Goal: Communication & Community: Answer question/provide support

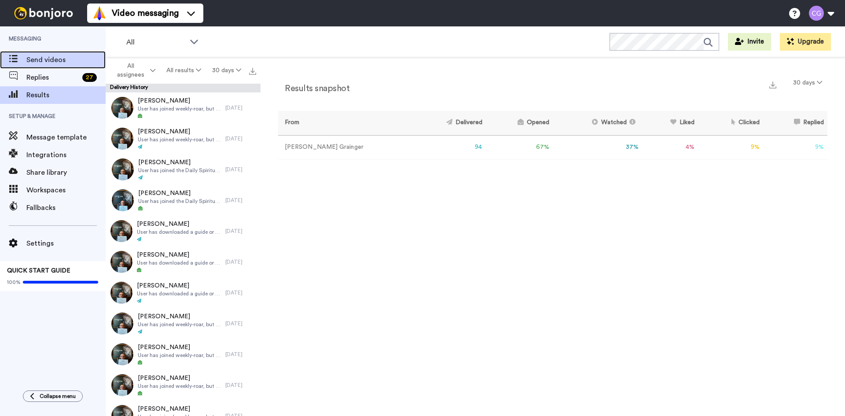
click at [50, 62] on span "Send videos" at bounding box center [65, 60] width 79 height 11
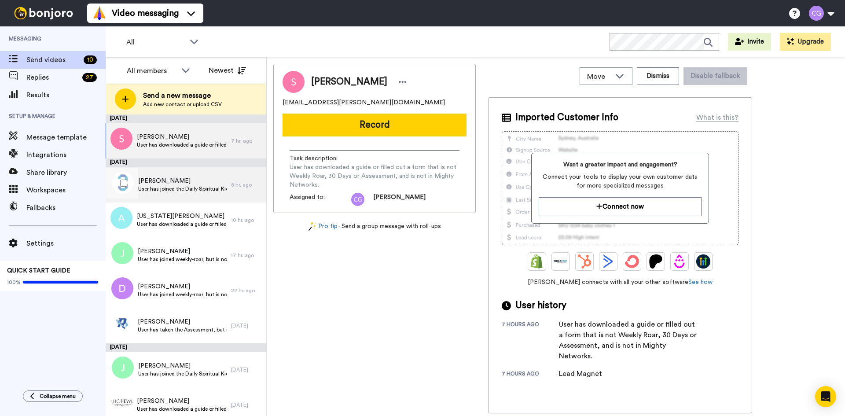
click at [202, 195] on div "Zac Glowczwski User has joined the Daily Spiritual Kick Off" at bounding box center [168, 184] width 125 height 35
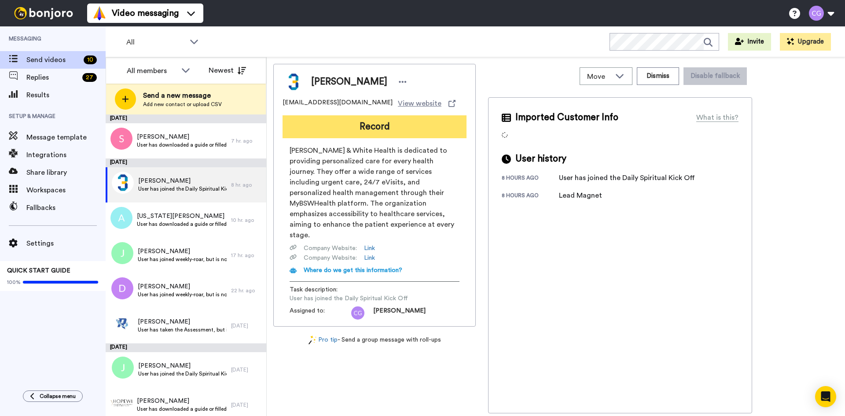
click at [367, 135] on button "Record" at bounding box center [374, 126] width 184 height 23
click at [369, 121] on button "Record" at bounding box center [374, 126] width 184 height 23
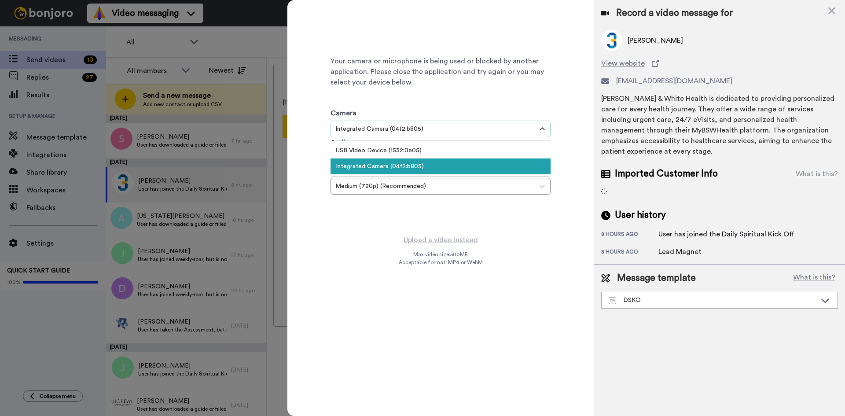
click at [450, 132] on div "Integrated Camera (04f2:b805)" at bounding box center [432, 129] width 194 height 9
click at [409, 149] on div "USB Video Device (1532:0e05)" at bounding box center [440, 151] width 220 height 16
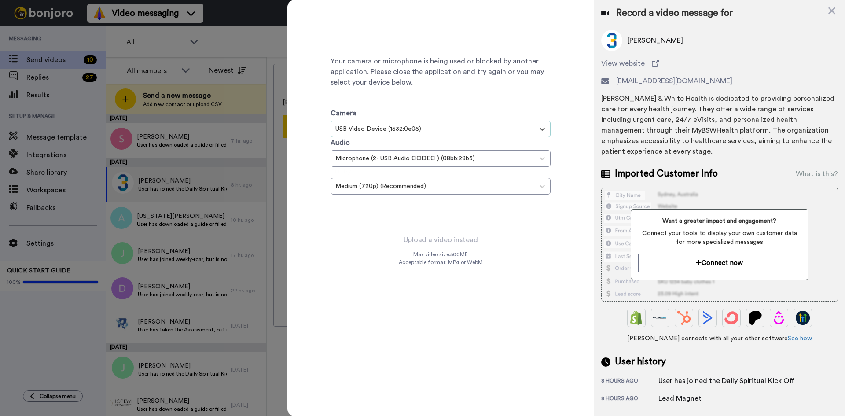
click at [439, 216] on div "Your camera or microphone is being used or blocked by another application. Plea…" at bounding box center [440, 117] width 220 height 220
click at [378, 184] on div "Medium (720p) (Recommended)" at bounding box center [432, 186] width 194 height 9
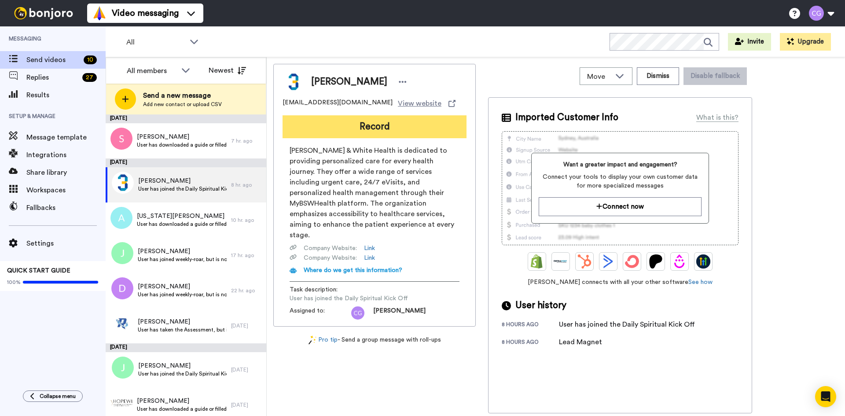
click at [366, 131] on button "Record" at bounding box center [374, 126] width 184 height 23
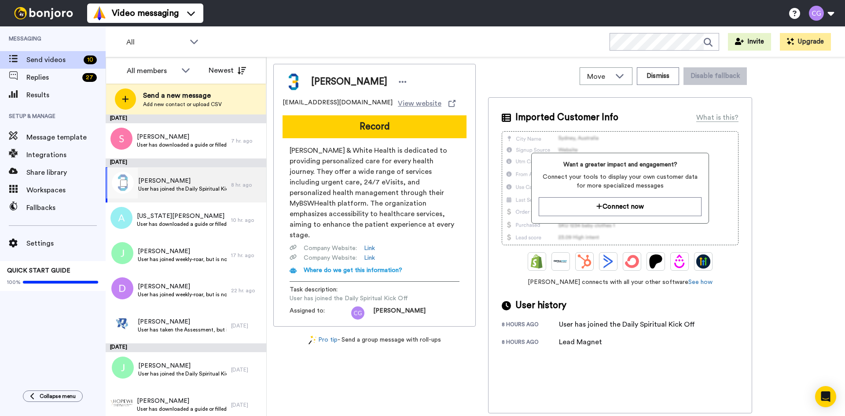
click at [194, 182] on span "[PERSON_NAME]" at bounding box center [182, 180] width 88 height 9
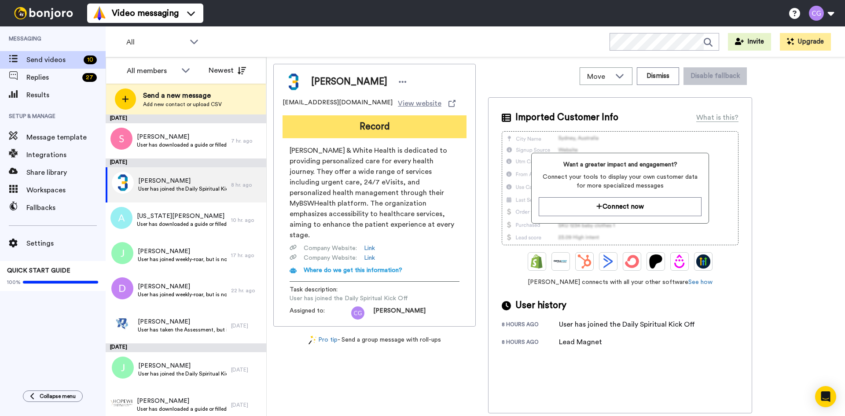
click at [380, 127] on button "Record" at bounding box center [374, 126] width 184 height 23
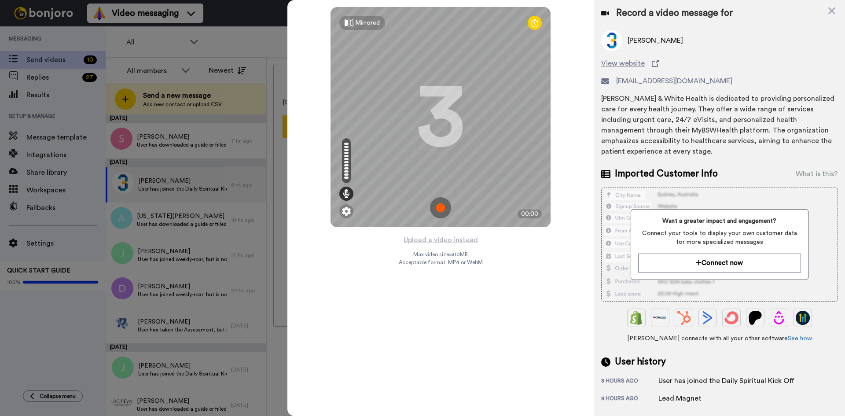
click at [446, 208] on img at bounding box center [440, 207] width 21 height 21
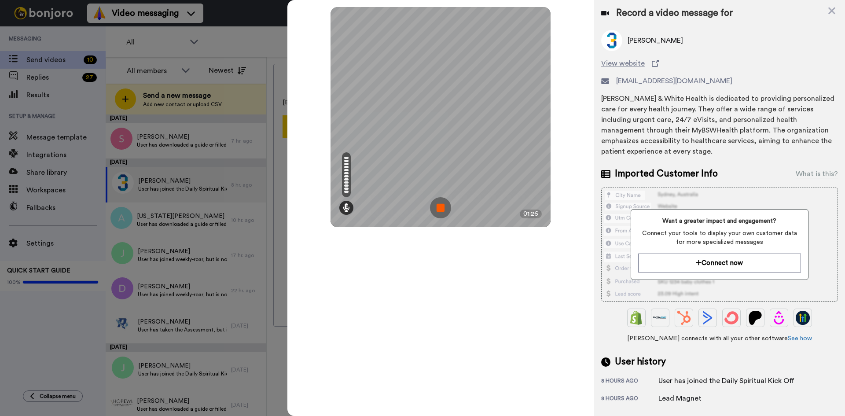
click at [446, 208] on img at bounding box center [440, 207] width 21 height 21
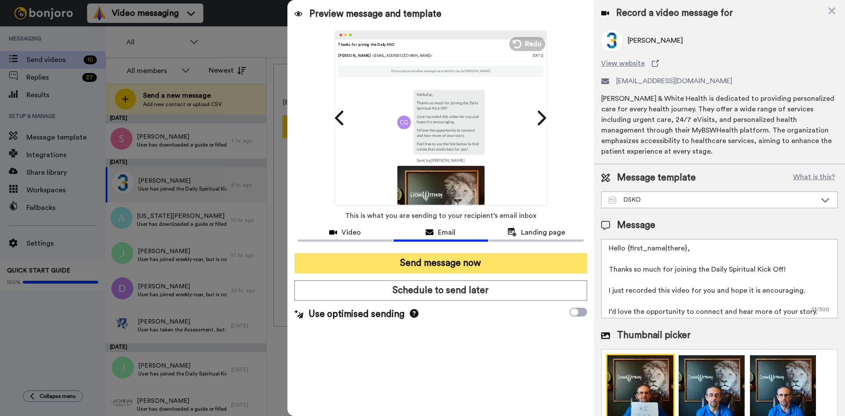
click at [457, 257] on button "Send message now" at bounding box center [440, 263] width 293 height 20
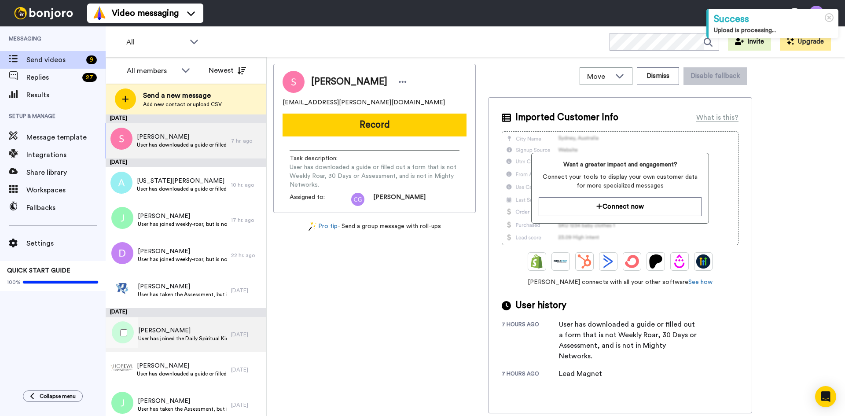
click at [195, 335] on span "User has joined the Daily Spiritual Kick Off" at bounding box center [182, 338] width 88 height 7
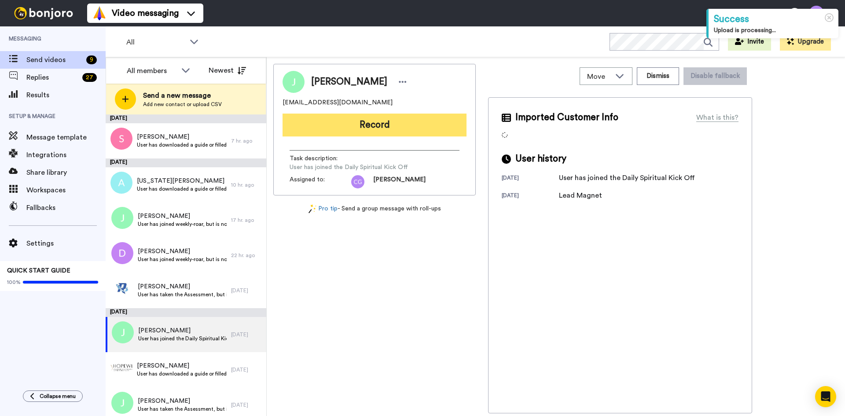
click at [378, 132] on button "Record" at bounding box center [374, 125] width 184 height 23
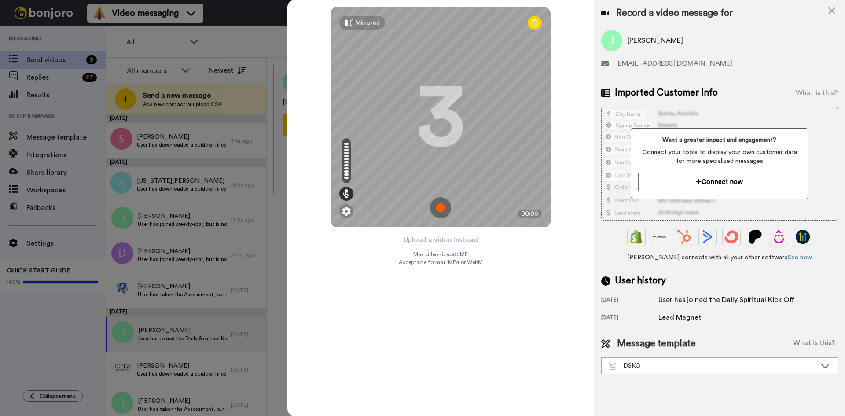
click at [440, 205] on img at bounding box center [440, 207] width 21 height 21
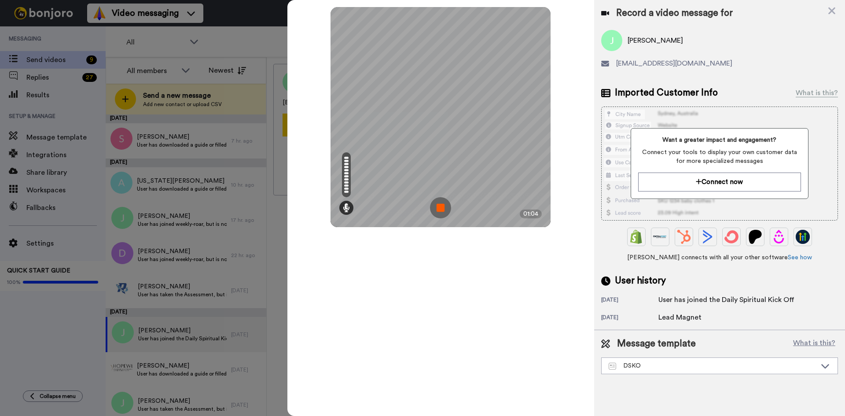
click at [440, 206] on img at bounding box center [440, 207] width 21 height 21
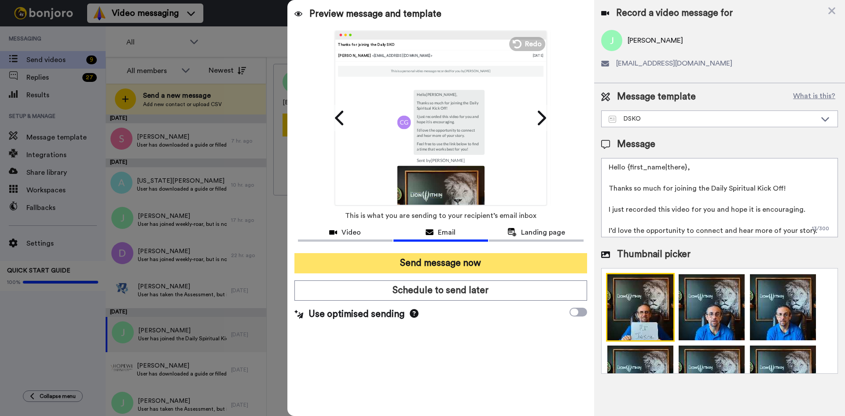
click at [461, 257] on button "Send message now" at bounding box center [440, 263] width 293 height 20
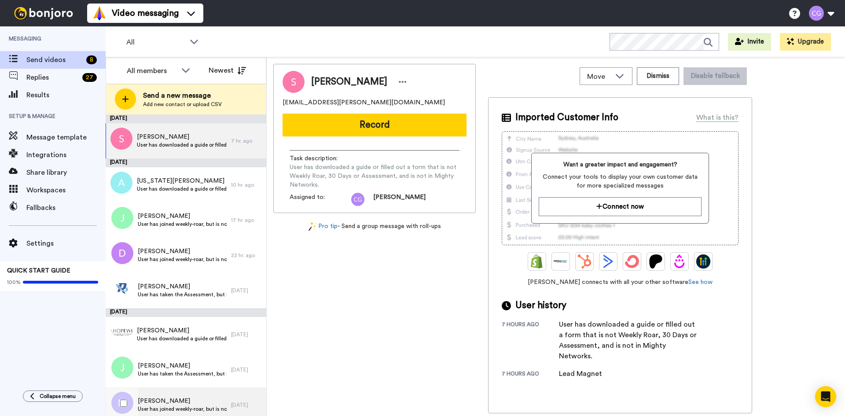
click at [200, 403] on span "Lance McAdams" at bounding box center [182, 400] width 89 height 9
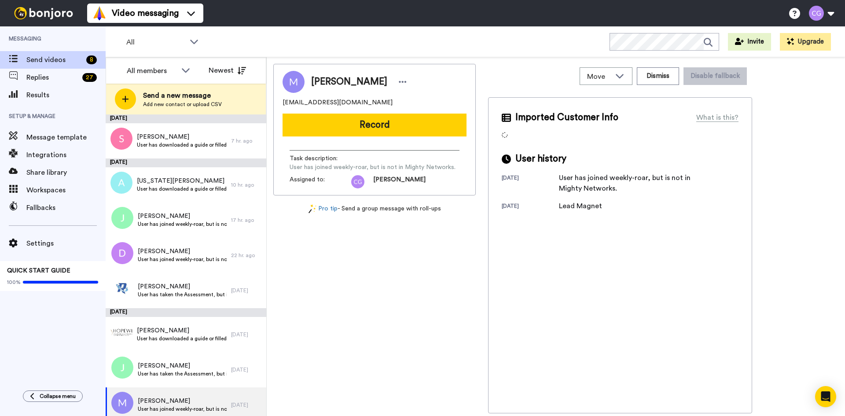
click at [356, 126] on button "Record" at bounding box center [374, 125] width 184 height 23
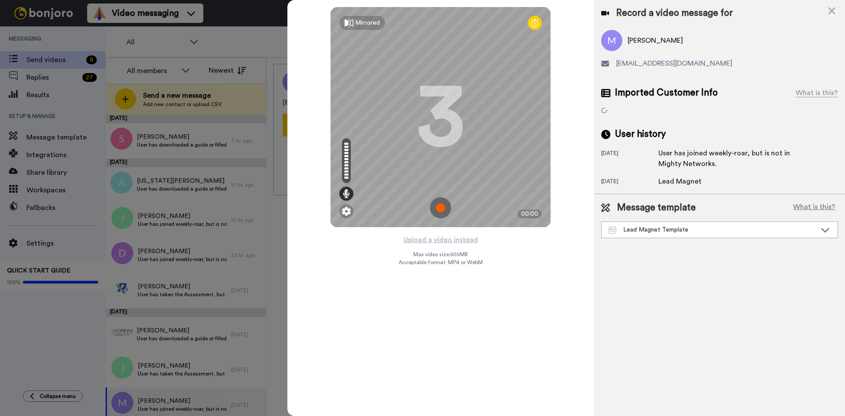
click at [436, 206] on img at bounding box center [440, 207] width 21 height 21
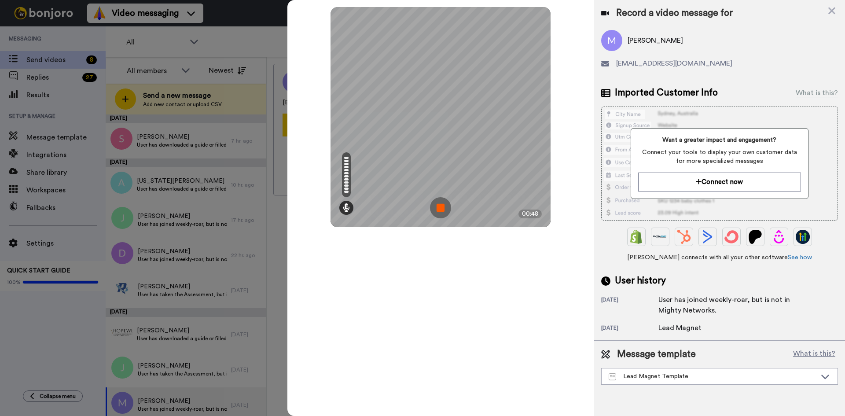
click at [443, 206] on img at bounding box center [440, 207] width 21 height 21
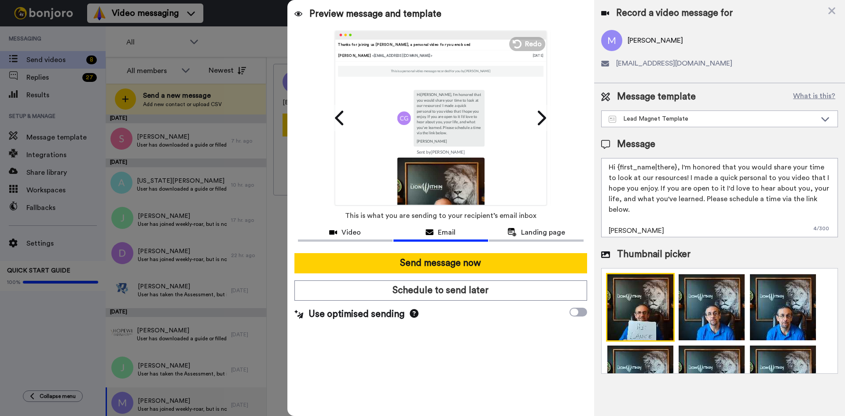
drag, startPoint x: 617, startPoint y: 168, endPoint x: 674, endPoint y: 172, distance: 57.3
click at [674, 172] on textarea "Hi {first_name|there}, I'm honored that you would share your time to look at ou…" at bounding box center [719, 197] width 237 height 79
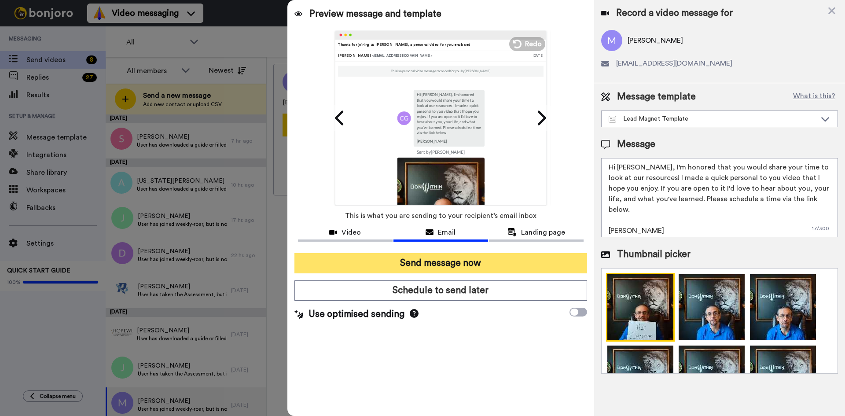
type textarea "Hi Lance, I'm honored that you would share your time to look at our resources! …"
click at [486, 267] on button "Send message now" at bounding box center [440, 263] width 293 height 20
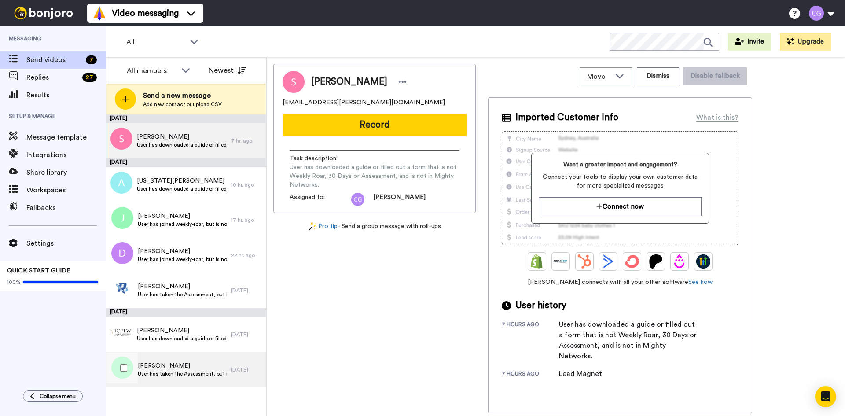
click at [218, 377] on span "User has taken the Assessment, but is not in Mighty Networks." at bounding box center [182, 373] width 89 height 7
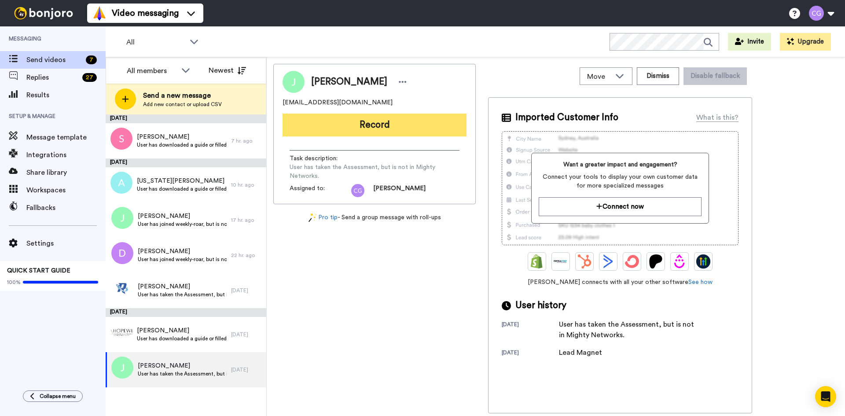
click at [364, 125] on button "Record" at bounding box center [374, 125] width 184 height 23
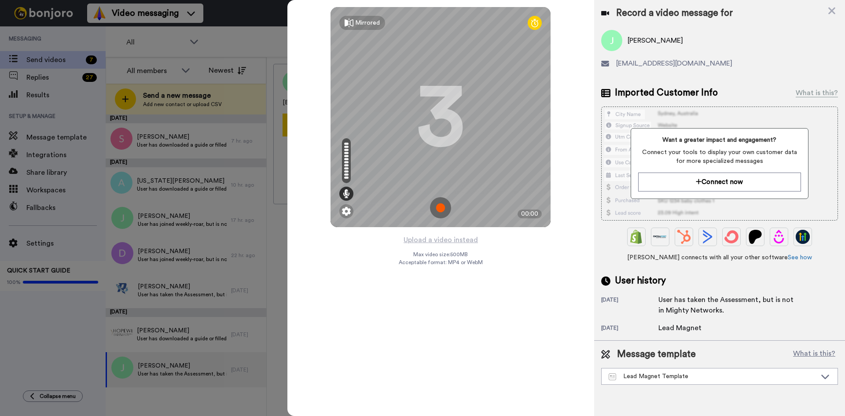
click at [442, 204] on img at bounding box center [440, 207] width 21 height 21
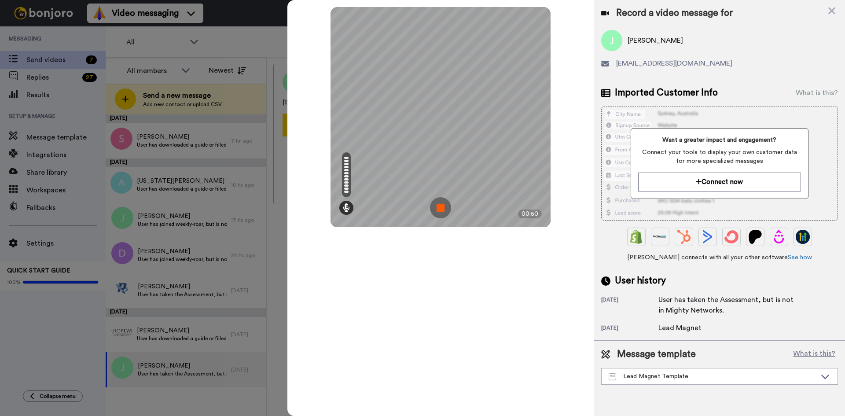
click at [442, 205] on img at bounding box center [440, 207] width 21 height 21
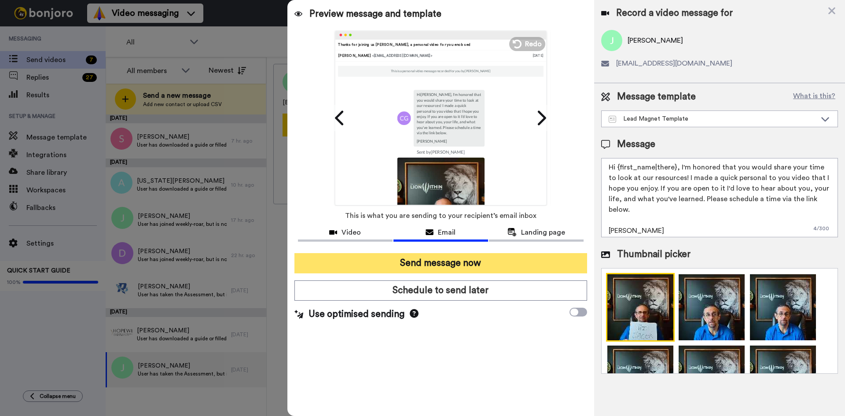
click at [468, 269] on button "Send message now" at bounding box center [440, 263] width 293 height 20
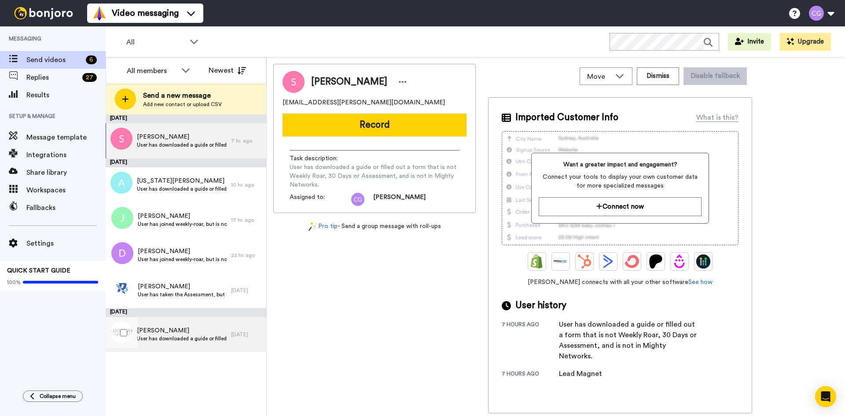
click at [181, 342] on div "[PERSON_NAME] User has downloaded a guide or filled out a form that is not Week…" at bounding box center [182, 334] width 90 height 17
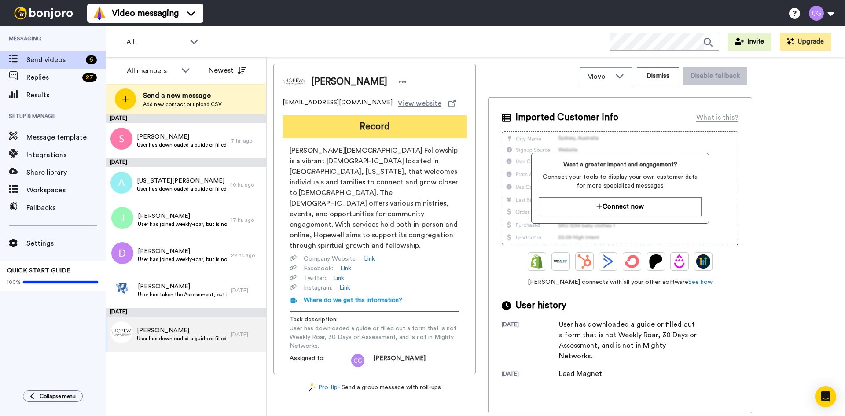
click at [367, 130] on button "Record" at bounding box center [374, 126] width 184 height 23
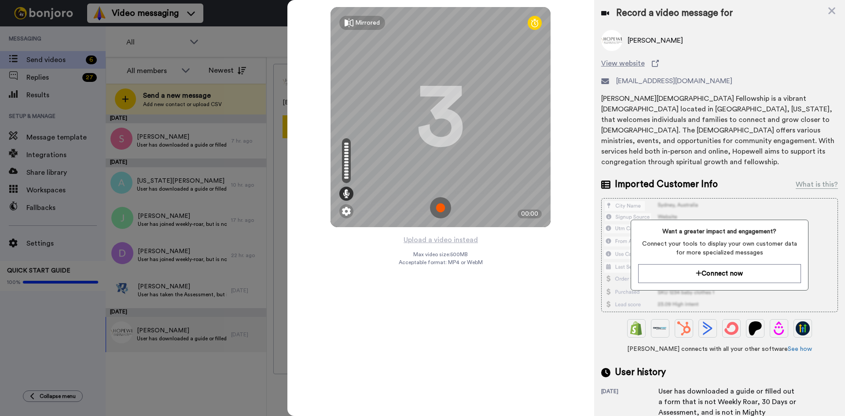
click at [435, 206] on img at bounding box center [440, 207] width 21 height 21
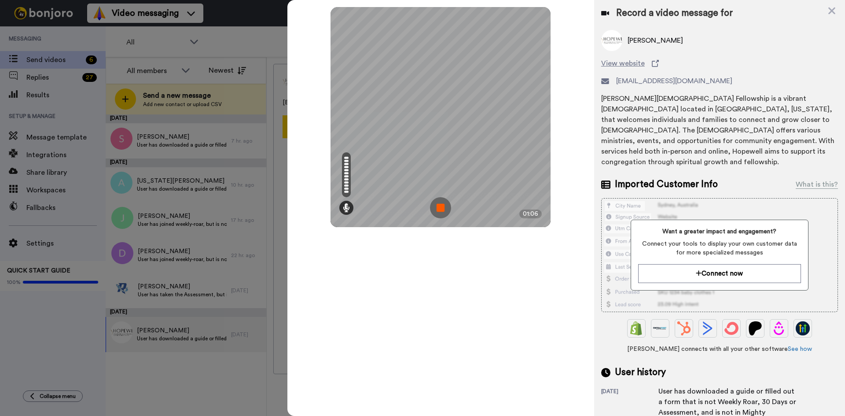
click at [440, 202] on img at bounding box center [440, 207] width 21 height 21
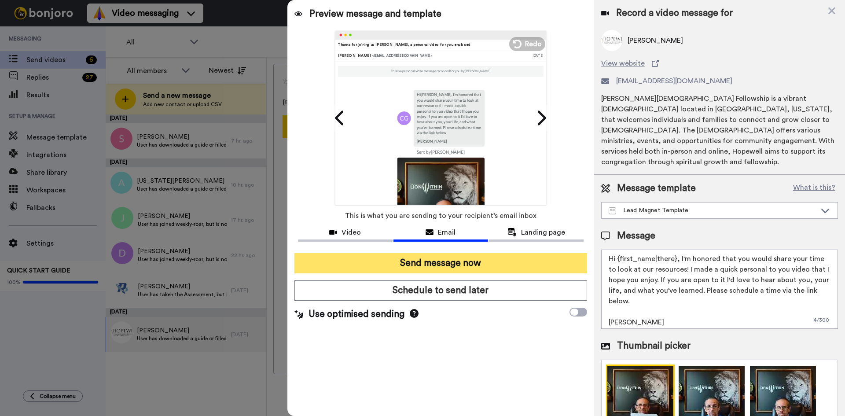
click at [451, 263] on button "Send message now" at bounding box center [440, 263] width 293 height 20
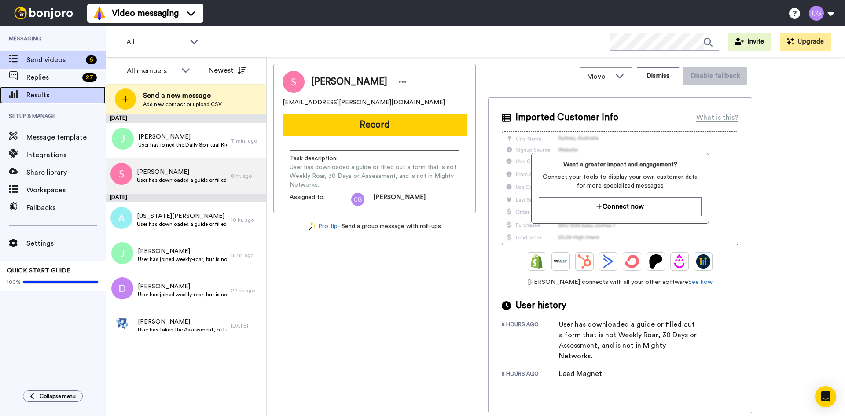
click at [72, 89] on div "Results" at bounding box center [53, 95] width 106 height 18
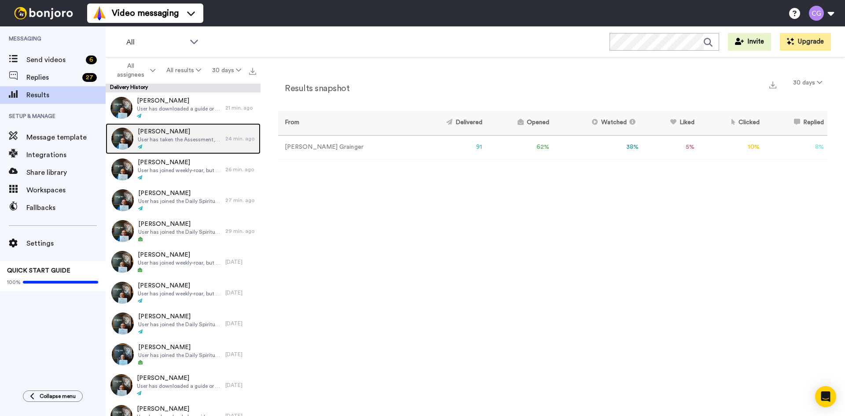
click at [193, 139] on span "User has taken the Assessment, but is not in Mighty Networks." at bounding box center [179, 139] width 83 height 7
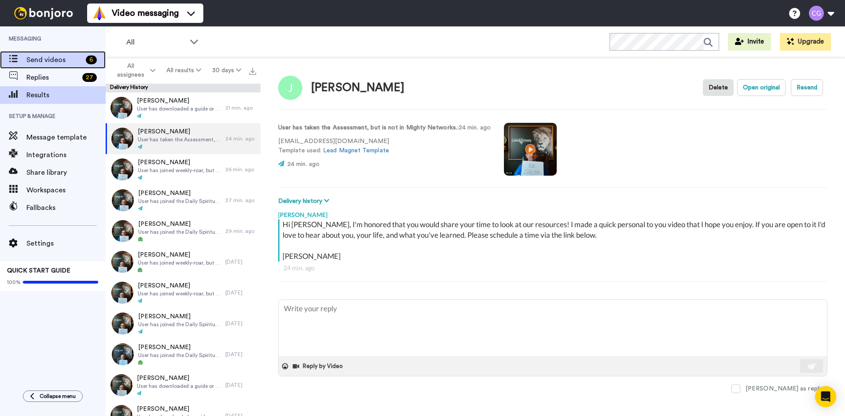
click at [62, 65] on div "Send videos 6" at bounding box center [53, 60] width 106 height 18
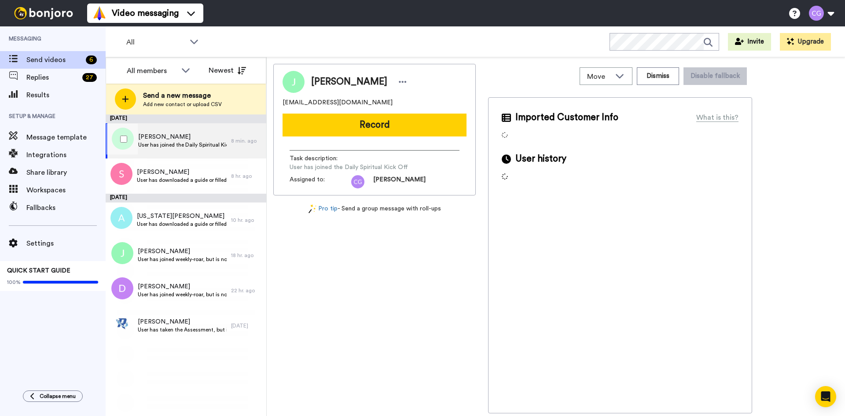
click at [192, 135] on span "Jacob Barreto" at bounding box center [182, 136] width 88 height 9
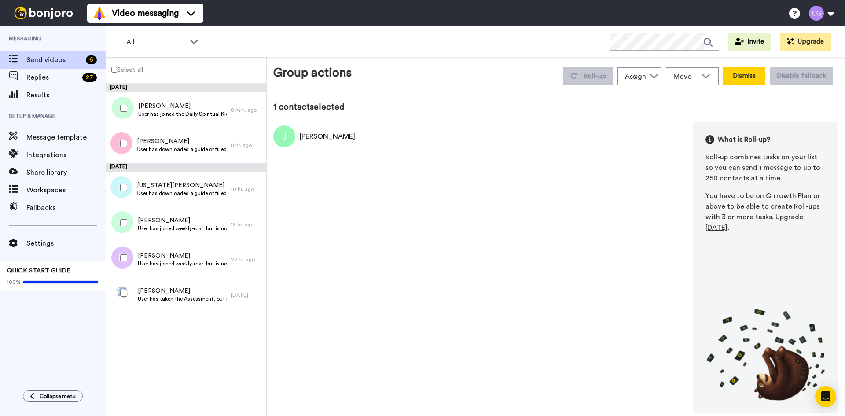
click at [741, 74] on button "Dismiss" at bounding box center [744, 76] width 42 height 18
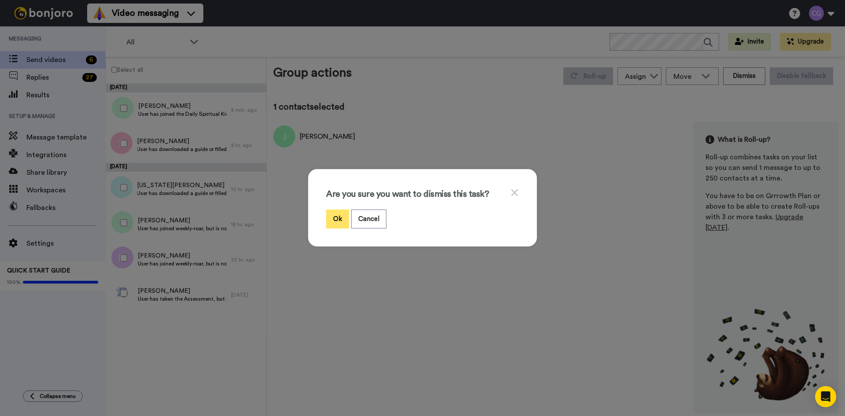
click at [332, 213] on button "Ok" at bounding box center [337, 218] width 23 height 19
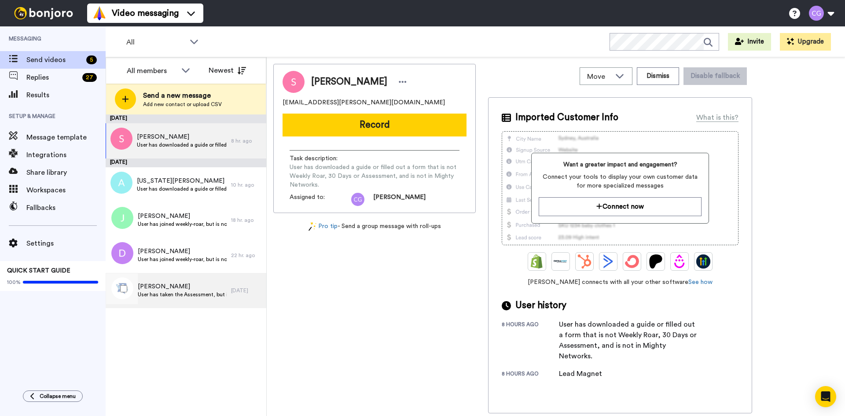
click at [184, 302] on div "Garrett Mitchell User has taken the Assessment, but is not in Mighty Networks." at bounding box center [168, 290] width 125 height 35
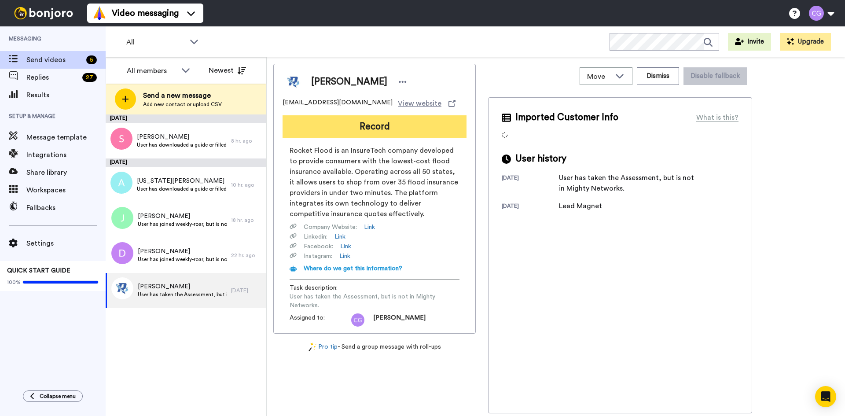
click at [392, 126] on button "Record" at bounding box center [374, 126] width 184 height 23
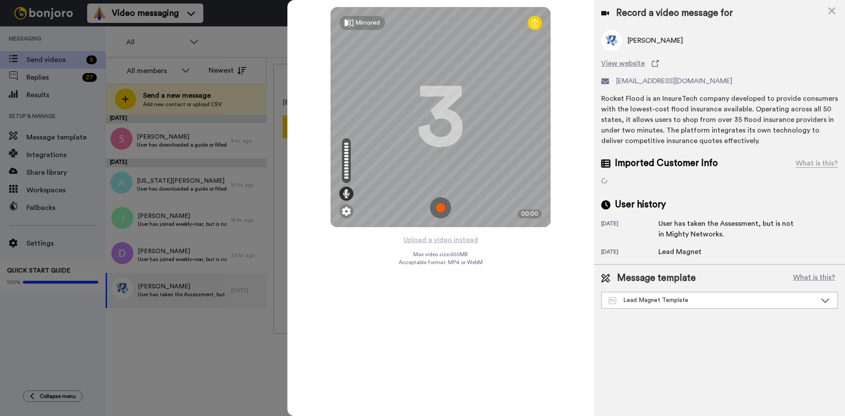
click at [440, 207] on img at bounding box center [440, 207] width 21 height 21
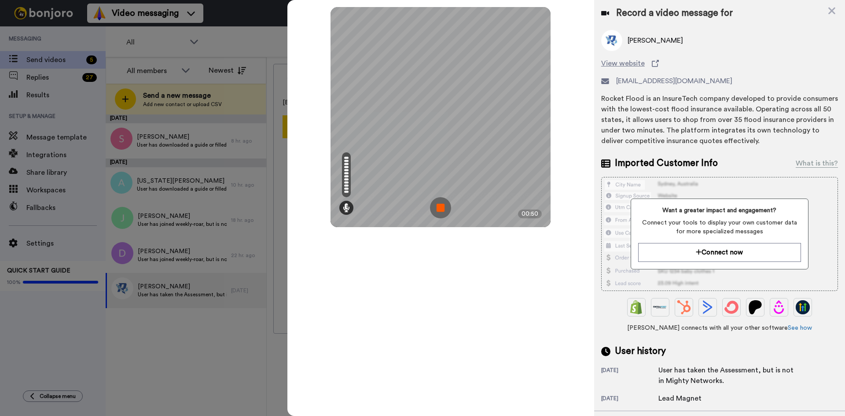
click at [440, 207] on img at bounding box center [440, 207] width 21 height 21
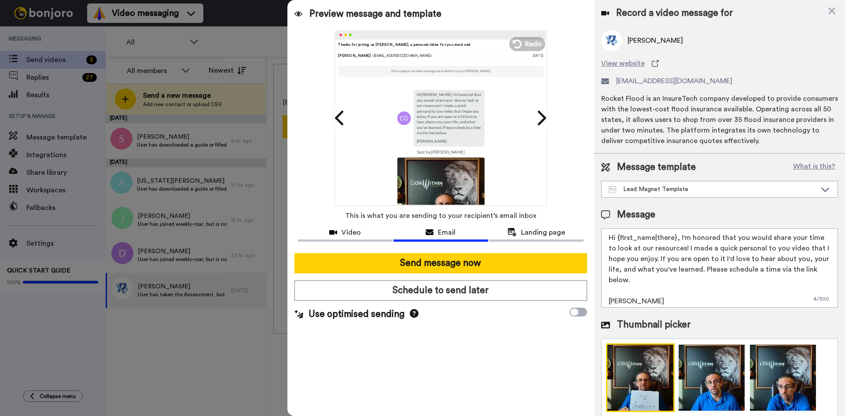
drag, startPoint x: 618, startPoint y: 238, endPoint x: 674, endPoint y: 239, distance: 56.3
click at [674, 239] on textarea "Hi {first_name|there}, I'm honored that you would share your time to look at ou…" at bounding box center [719, 267] width 237 height 79
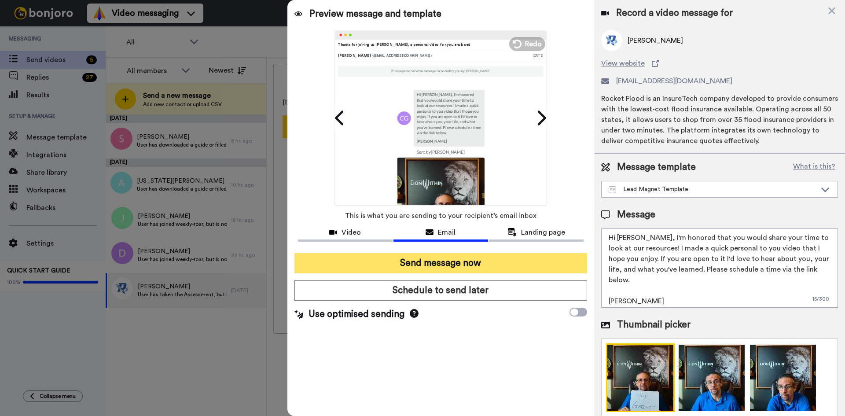
type textarea "Hi Garrett, I'm honored that you would share your time to look at our resources…"
click at [489, 260] on button "Send message now" at bounding box center [440, 263] width 293 height 20
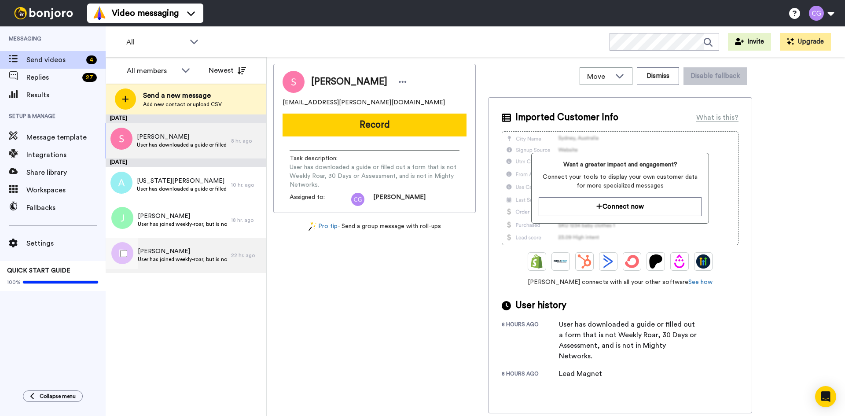
click at [191, 253] on span "[PERSON_NAME]" at bounding box center [182, 251] width 89 height 9
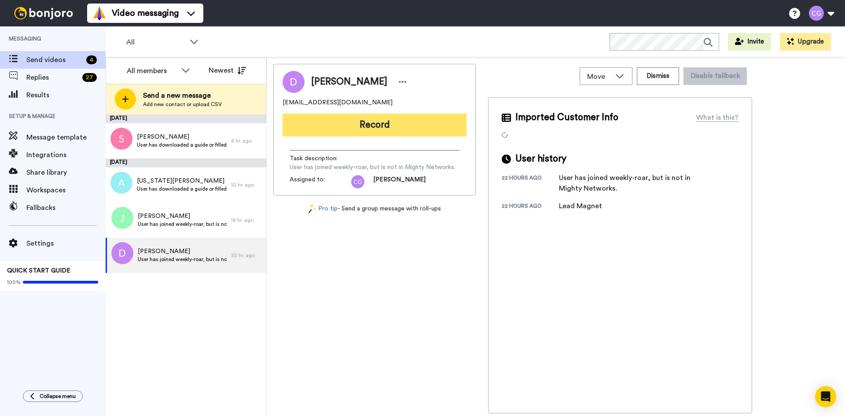
click at [366, 128] on button "Record" at bounding box center [374, 125] width 184 height 23
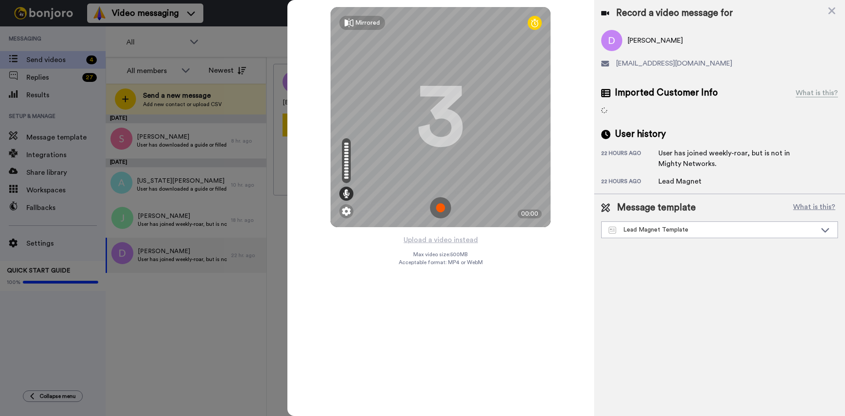
click at [439, 203] on img at bounding box center [440, 207] width 21 height 21
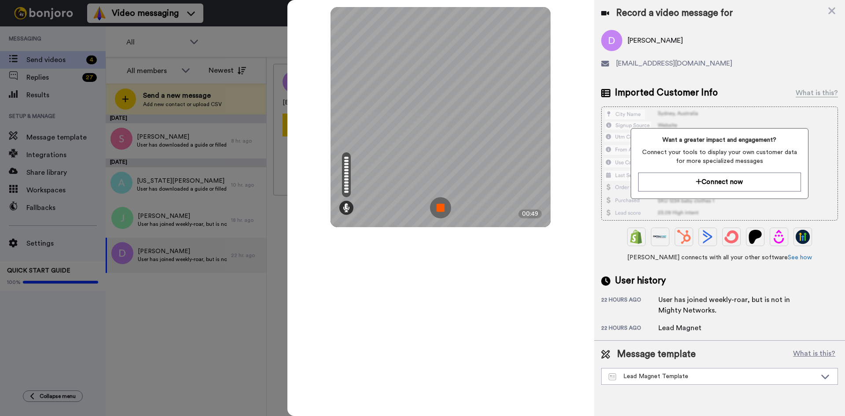
click at [448, 209] on img at bounding box center [440, 207] width 21 height 21
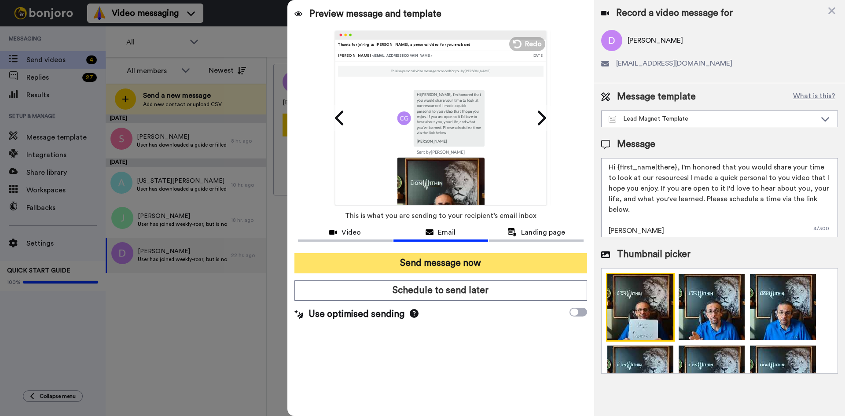
click at [411, 267] on button "Send message now" at bounding box center [440, 263] width 293 height 20
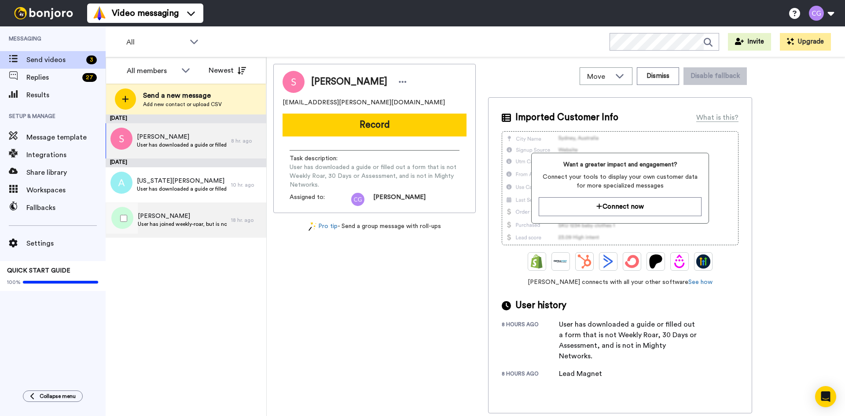
click at [176, 223] on span "User has joined weekly-roar, but is not in Mighty Networks." at bounding box center [182, 223] width 89 height 7
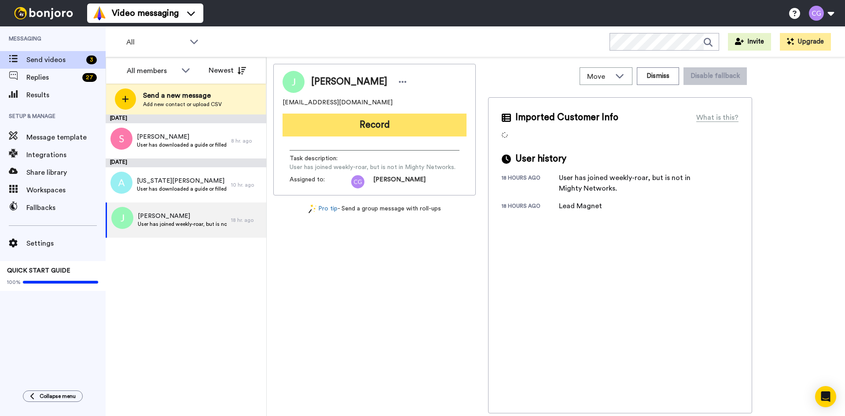
click at [365, 128] on button "Record" at bounding box center [374, 125] width 184 height 23
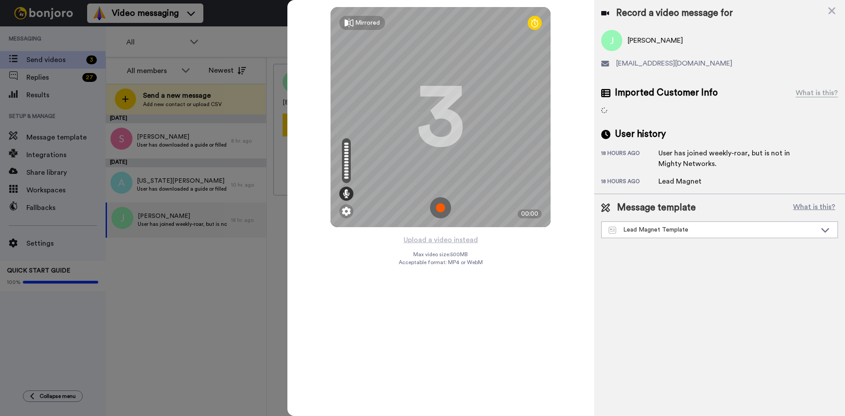
click at [444, 209] on img at bounding box center [440, 207] width 21 height 21
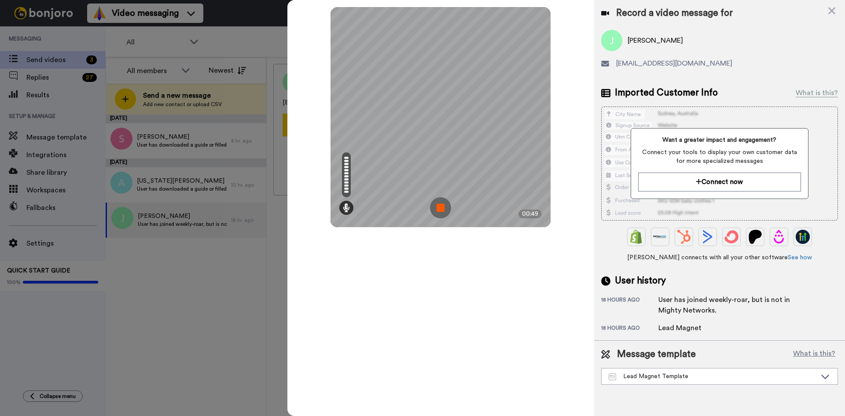
click at [446, 207] on img at bounding box center [440, 207] width 21 height 21
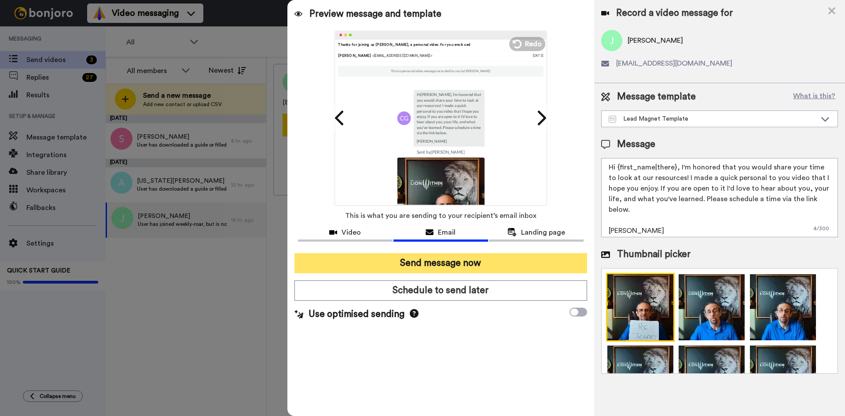
click at [410, 261] on button "Send message now" at bounding box center [440, 263] width 293 height 20
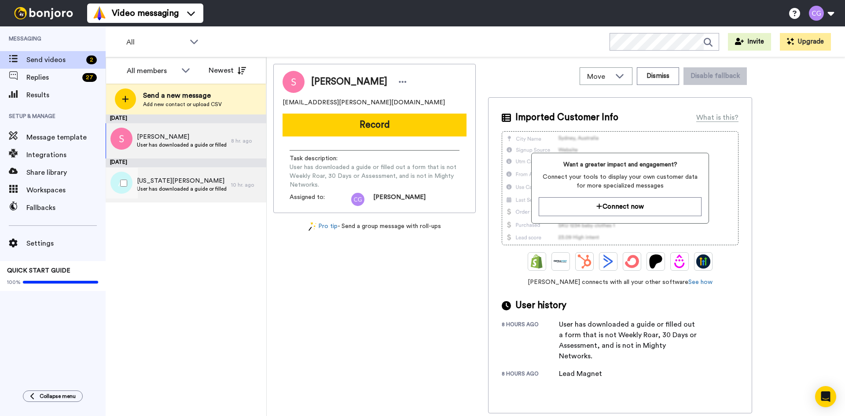
click at [183, 187] on span "User has downloaded a guide or filled out a form that is not Weekly Roar, 30 Da…" at bounding box center [182, 188] width 90 height 7
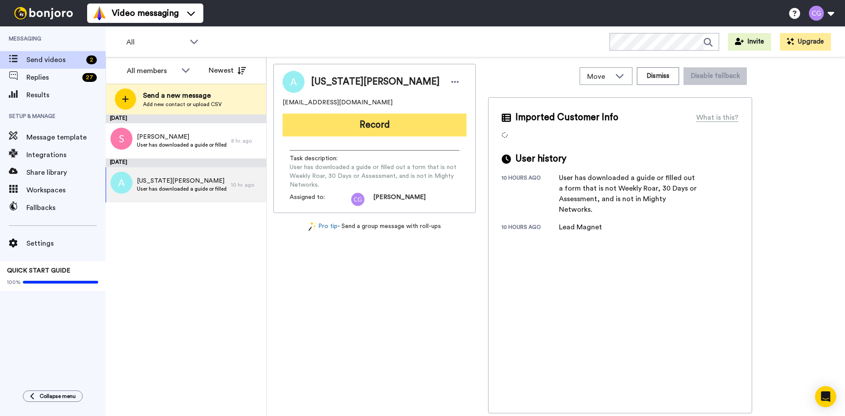
click at [359, 125] on button "Record" at bounding box center [374, 125] width 184 height 23
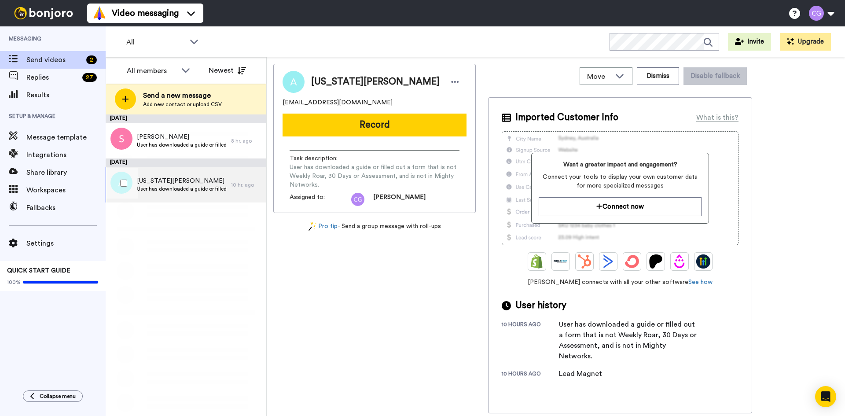
click at [184, 189] on span "User has downloaded a guide or filled out a form that is not Weekly Roar, 30 Da…" at bounding box center [182, 188] width 90 height 7
click at [322, 111] on div "Georgia Perry anointed1ne@yahoo.com Record Task description : User has download…" at bounding box center [374, 138] width 202 height 149
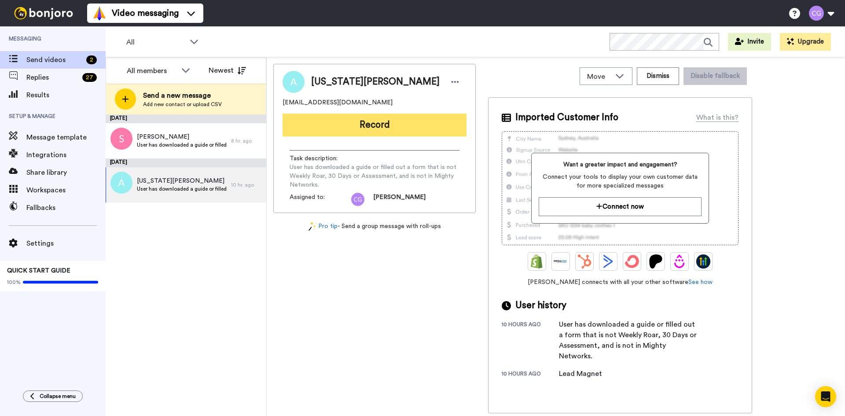
click at [330, 118] on button "Record" at bounding box center [374, 125] width 184 height 23
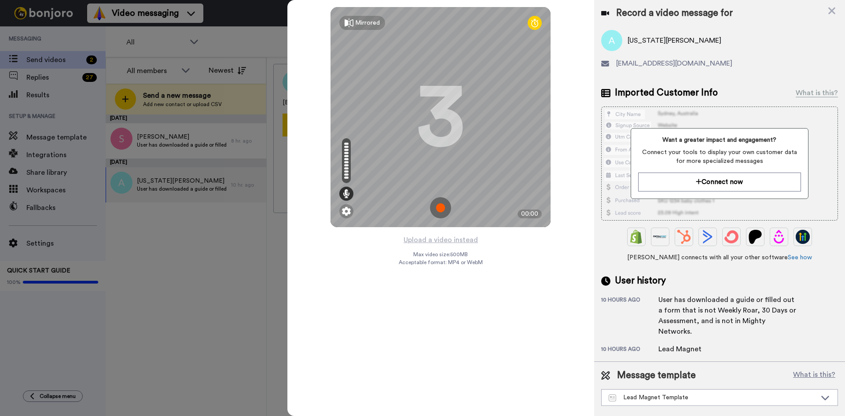
click at [438, 204] on img at bounding box center [440, 207] width 21 height 21
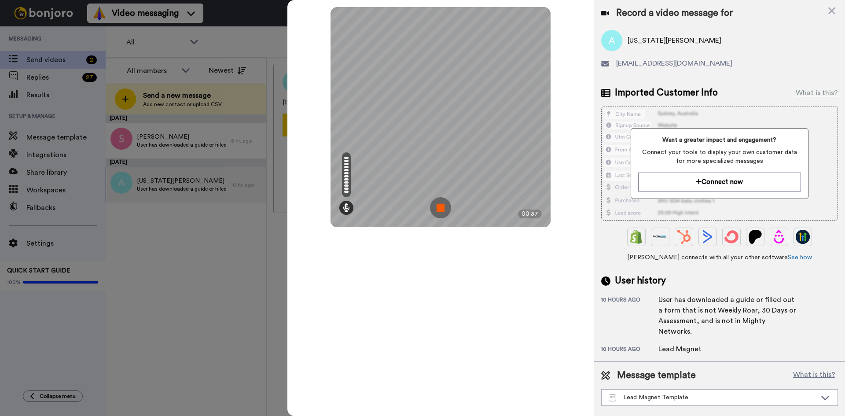
click at [441, 205] on img at bounding box center [440, 207] width 21 height 21
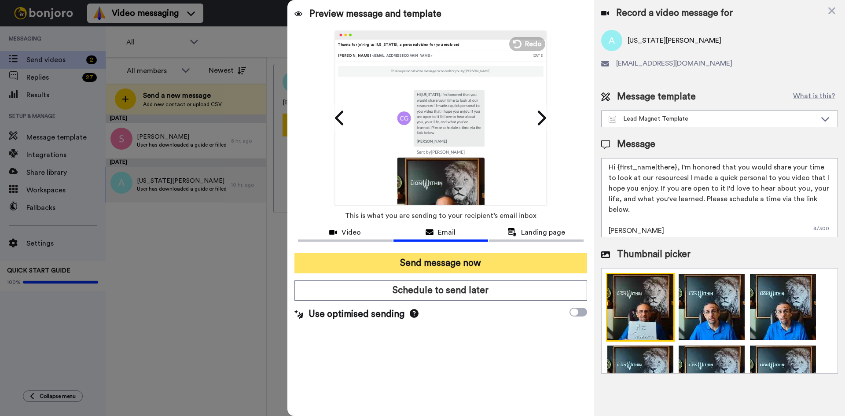
click at [447, 256] on button "Send message now" at bounding box center [440, 263] width 293 height 20
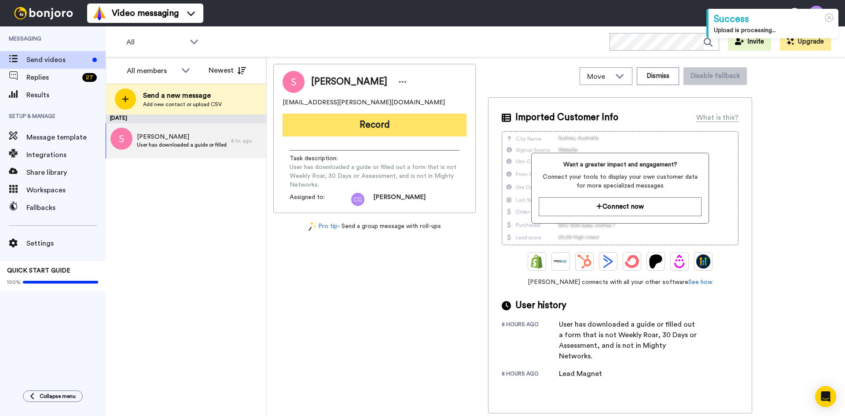
click at [378, 126] on button "Record" at bounding box center [374, 125] width 184 height 23
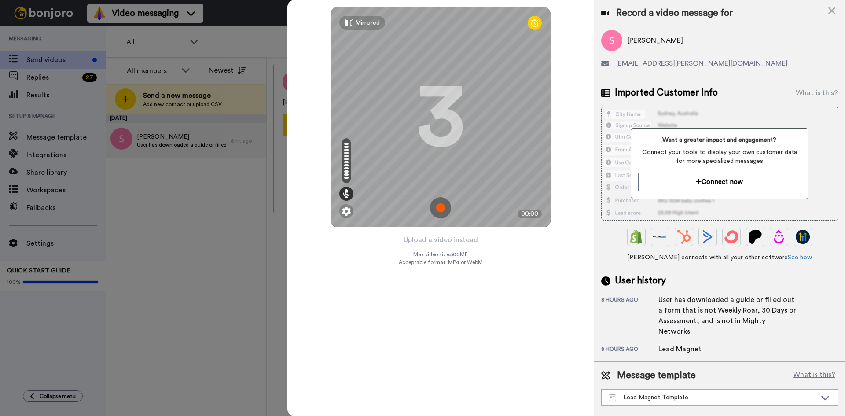
click at [441, 203] on img at bounding box center [440, 207] width 21 height 21
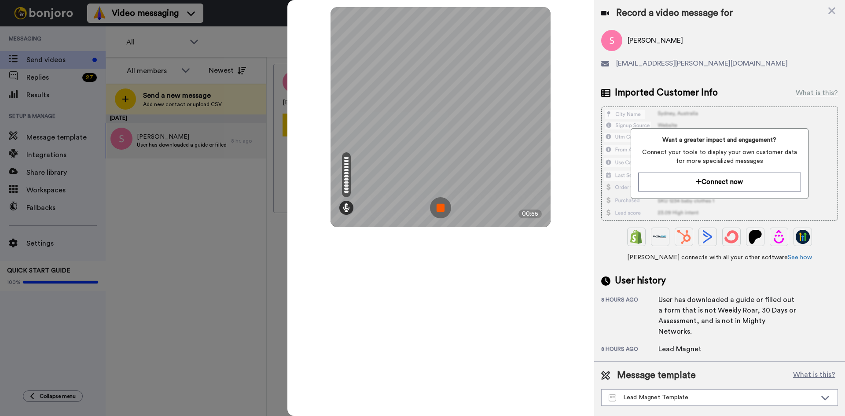
click at [440, 205] on img at bounding box center [440, 207] width 21 height 21
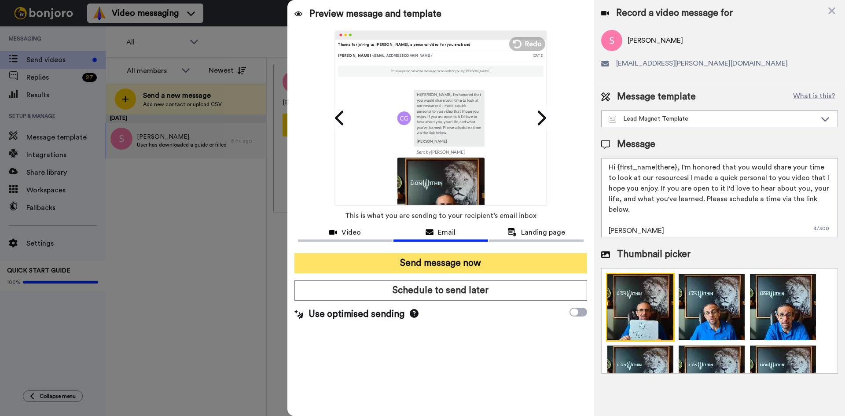
click at [458, 260] on button "Send message now" at bounding box center [440, 263] width 293 height 20
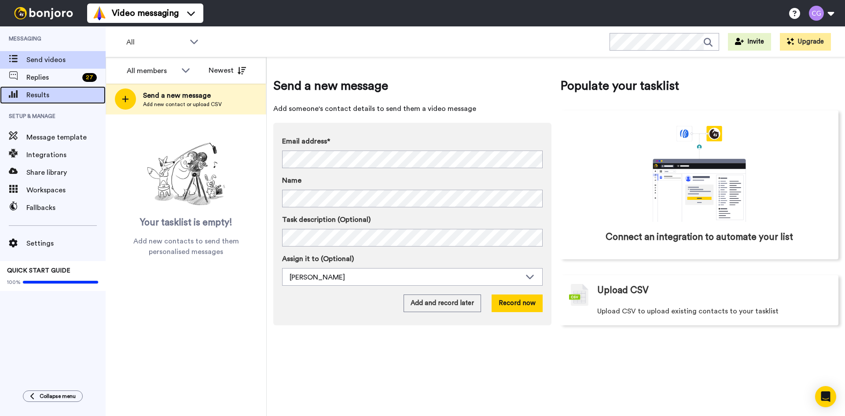
click at [51, 98] on span "Results" at bounding box center [65, 95] width 79 height 11
